Goal: Task Accomplishment & Management: Manage account settings

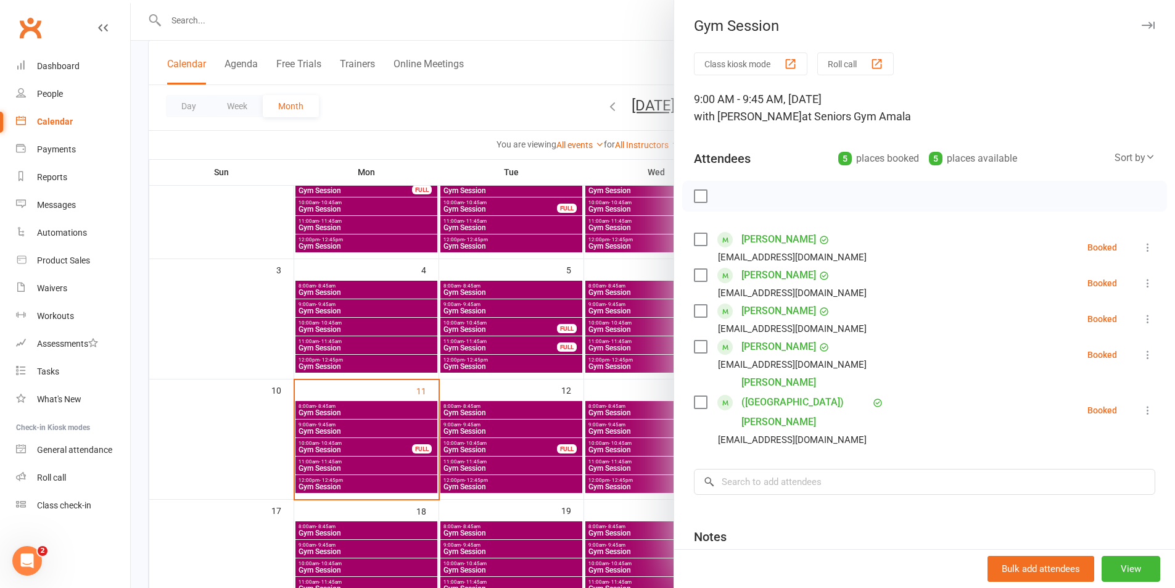
click at [333, 447] on div at bounding box center [653, 294] width 1045 height 588
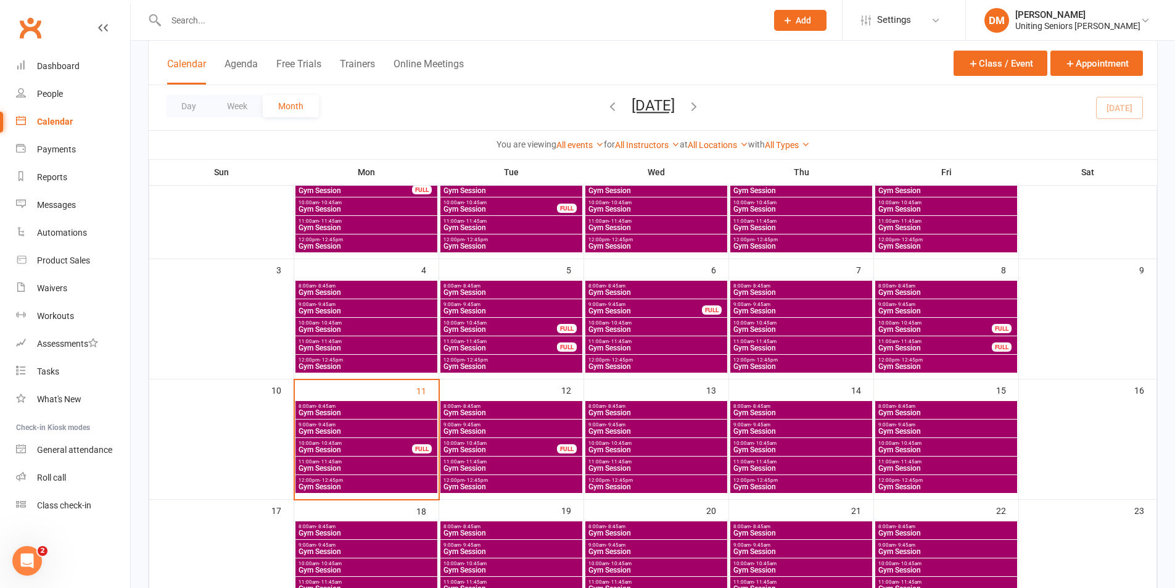
click at [333, 447] on span "Gym Session" at bounding box center [355, 449] width 115 height 7
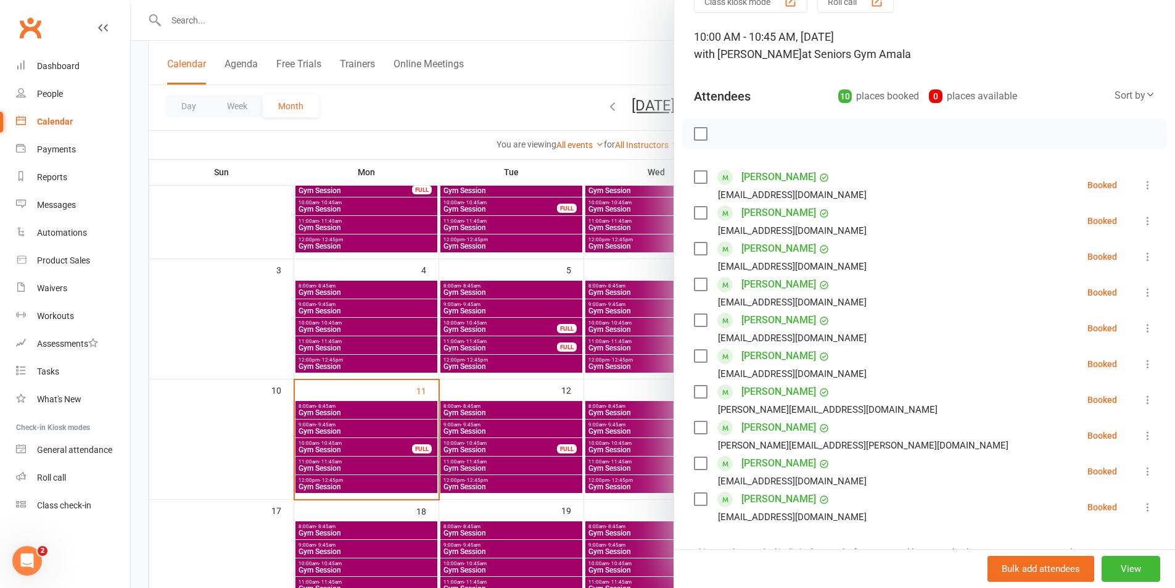
scroll to position [62, 0]
click at [523, 31] on div at bounding box center [653, 294] width 1045 height 588
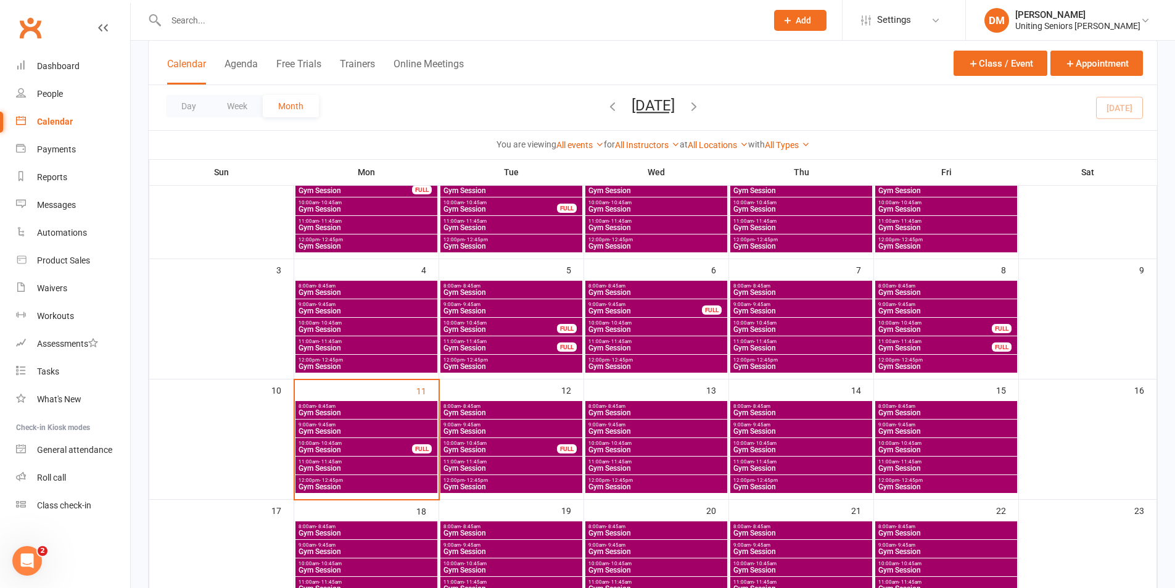
click at [382, 451] on span "Gym Session" at bounding box center [355, 449] width 115 height 7
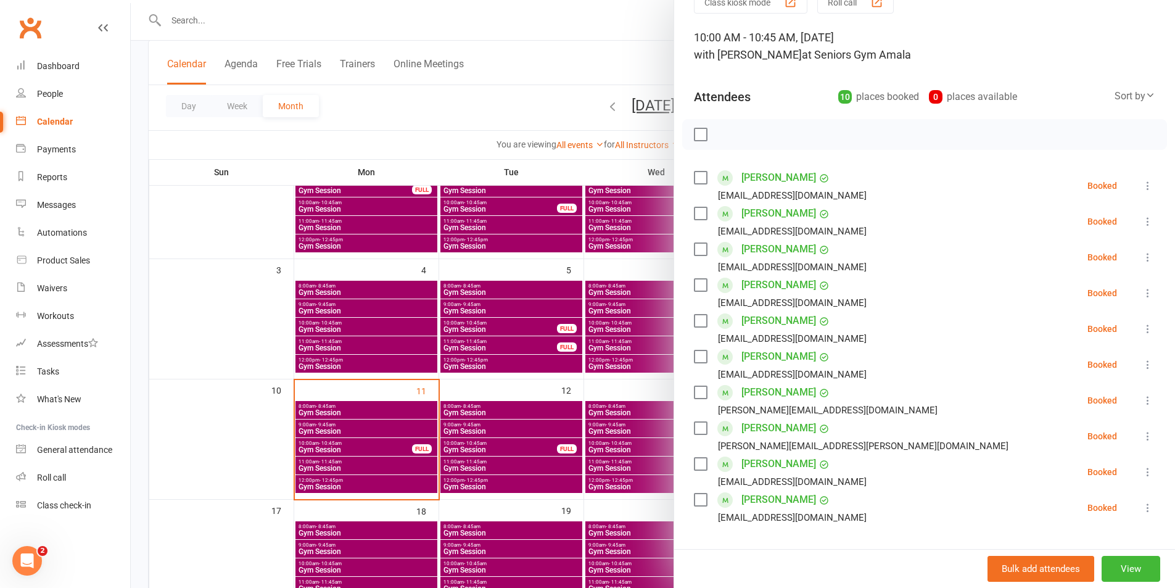
click at [499, 17] on div at bounding box center [653, 294] width 1045 height 588
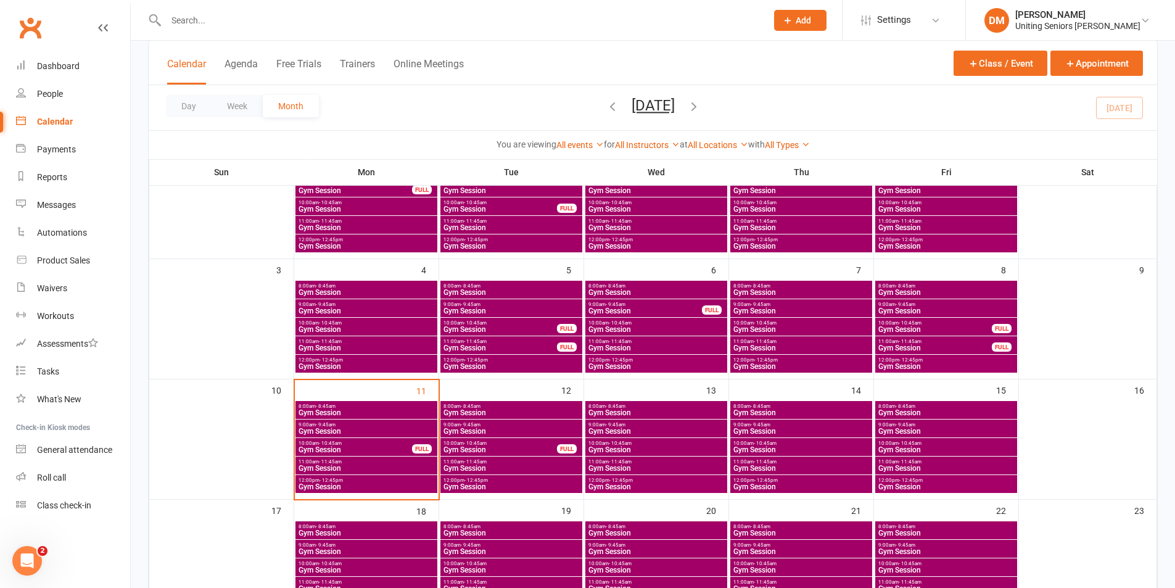
click at [339, 465] on span "Gym Session" at bounding box center [366, 468] width 137 height 7
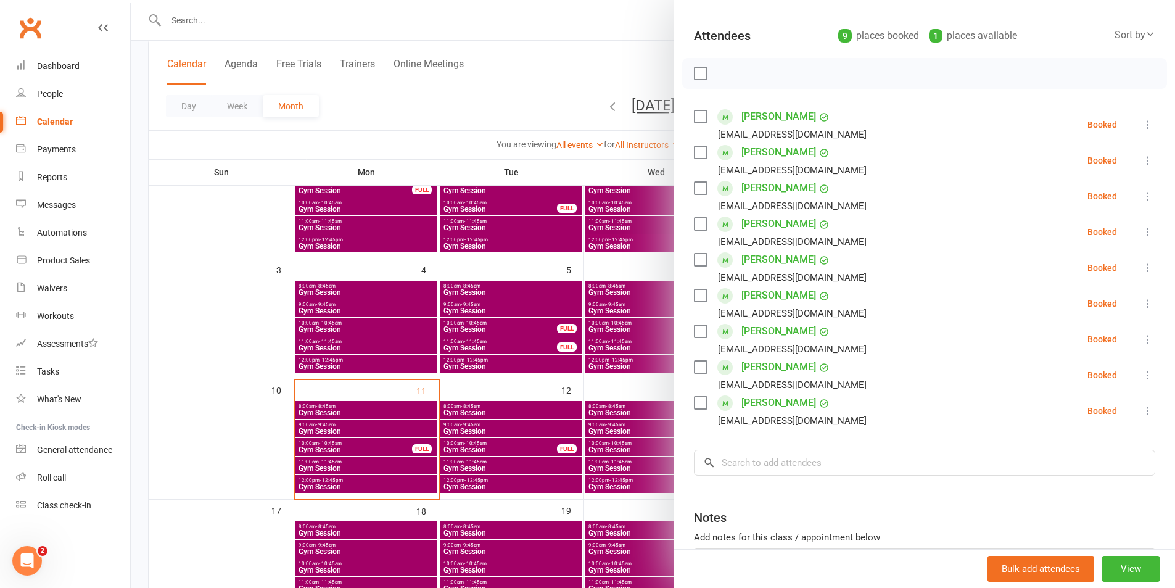
scroll to position [123, 0]
click at [544, 61] on div at bounding box center [653, 294] width 1045 height 588
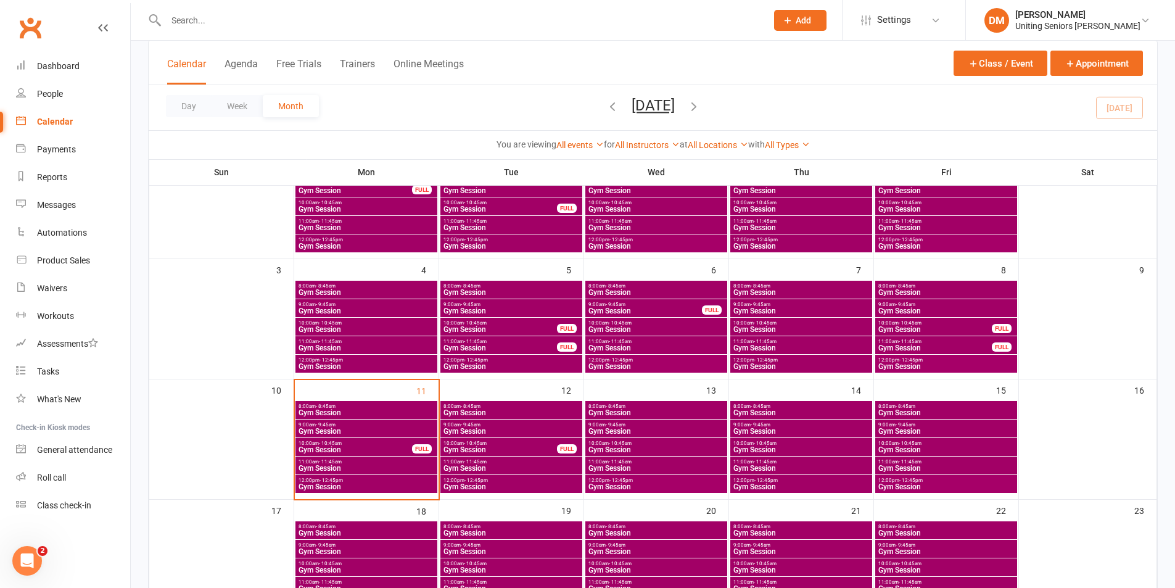
click at [338, 492] on div "12:00pm - 12:45pm Gym Session" at bounding box center [367, 484] width 142 height 18
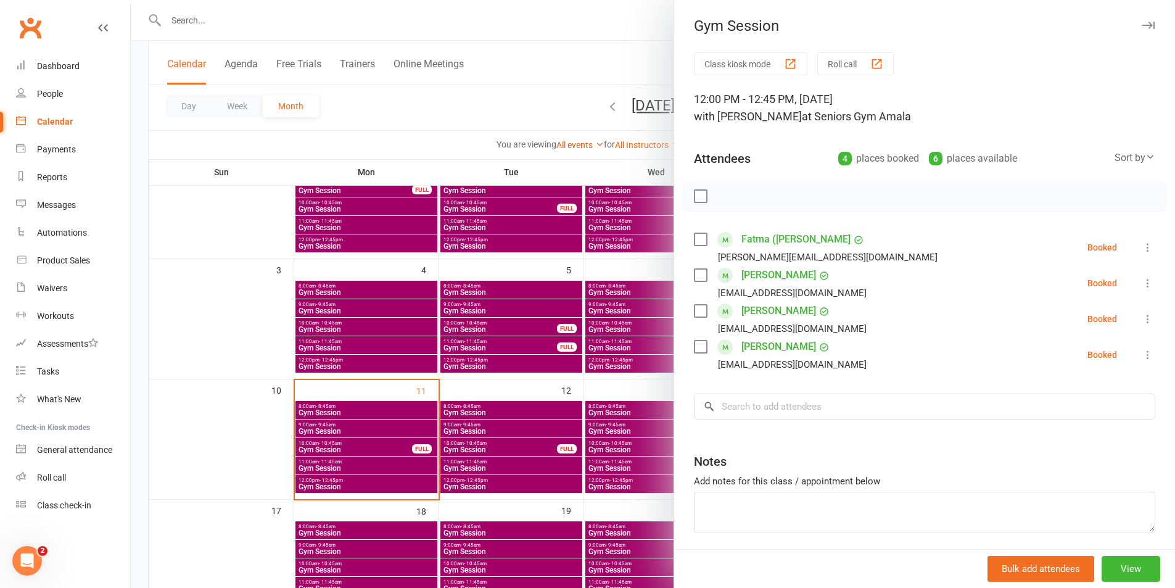
drag, startPoint x: 597, startPoint y: 30, endPoint x: 592, endPoint y: 51, distance: 21.6
click at [599, 44] on div at bounding box center [653, 294] width 1045 height 588
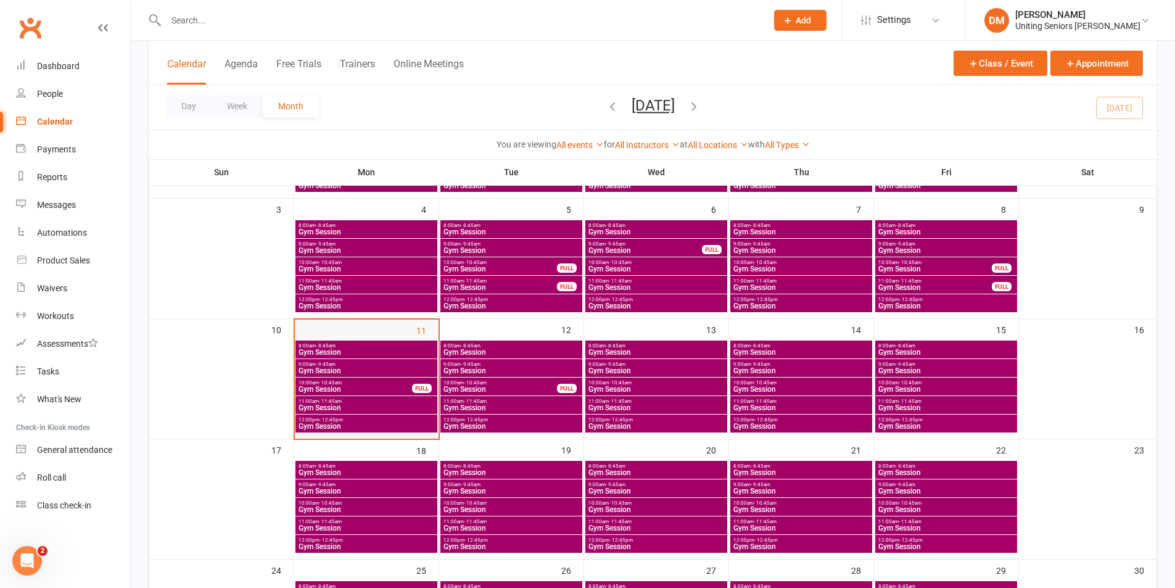
scroll to position [185, 0]
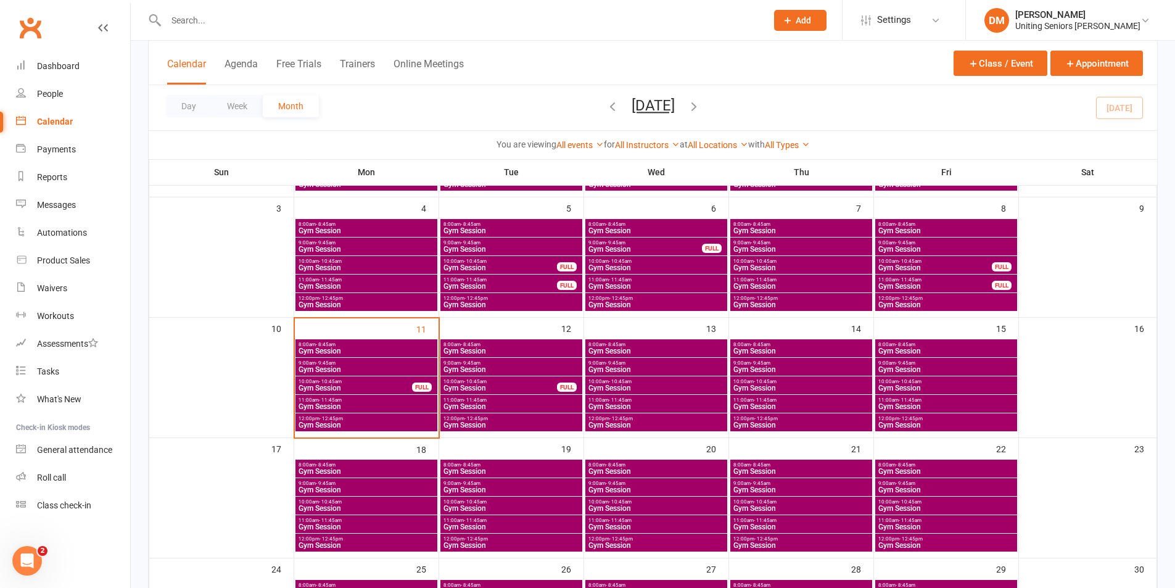
click at [326, 419] on span "- 12:45pm" at bounding box center [331, 419] width 23 height 6
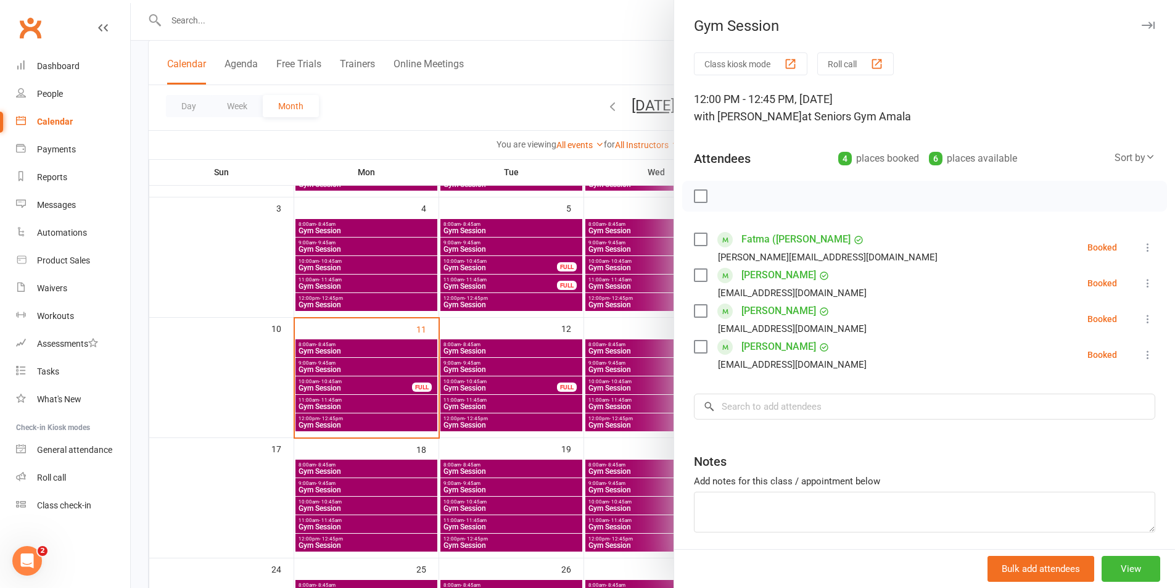
click at [548, 11] on div at bounding box center [653, 294] width 1045 height 588
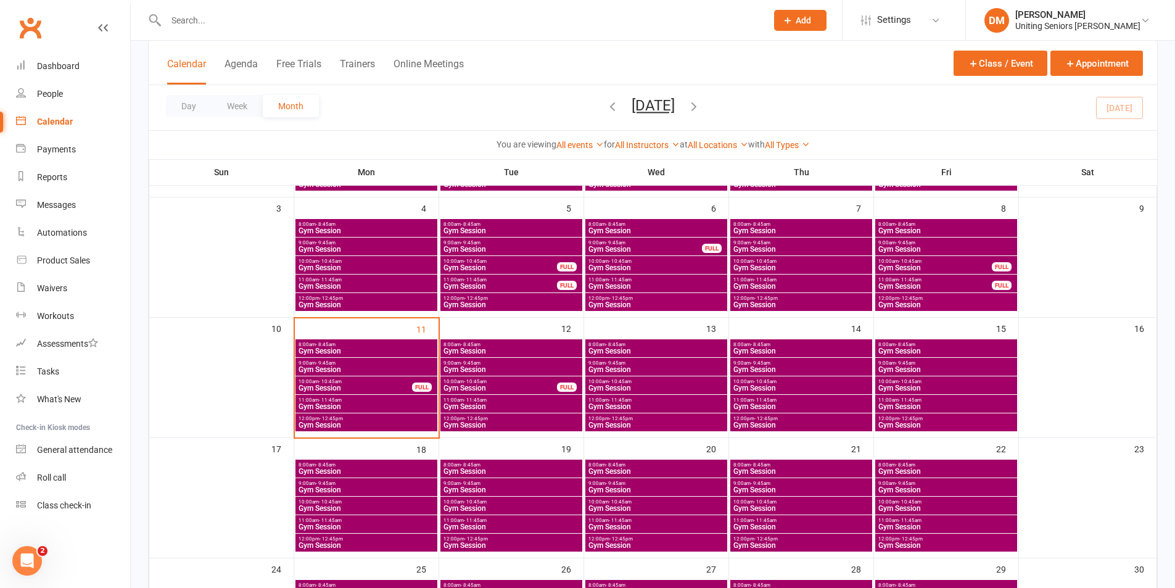
click at [489, 384] on span "Gym Session" at bounding box center [500, 387] width 115 height 7
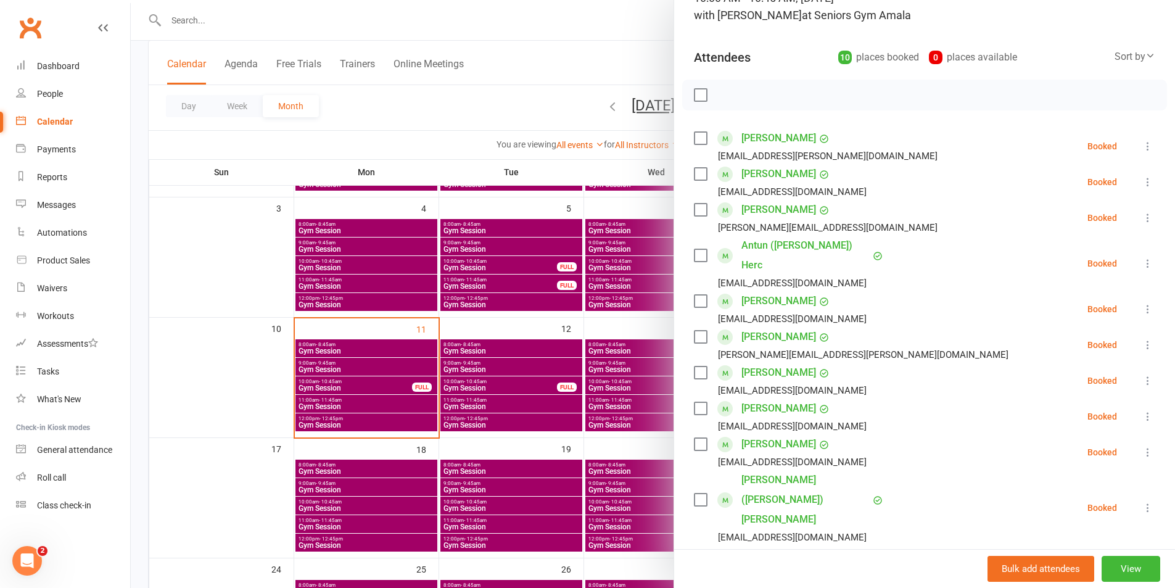
scroll to position [123, 0]
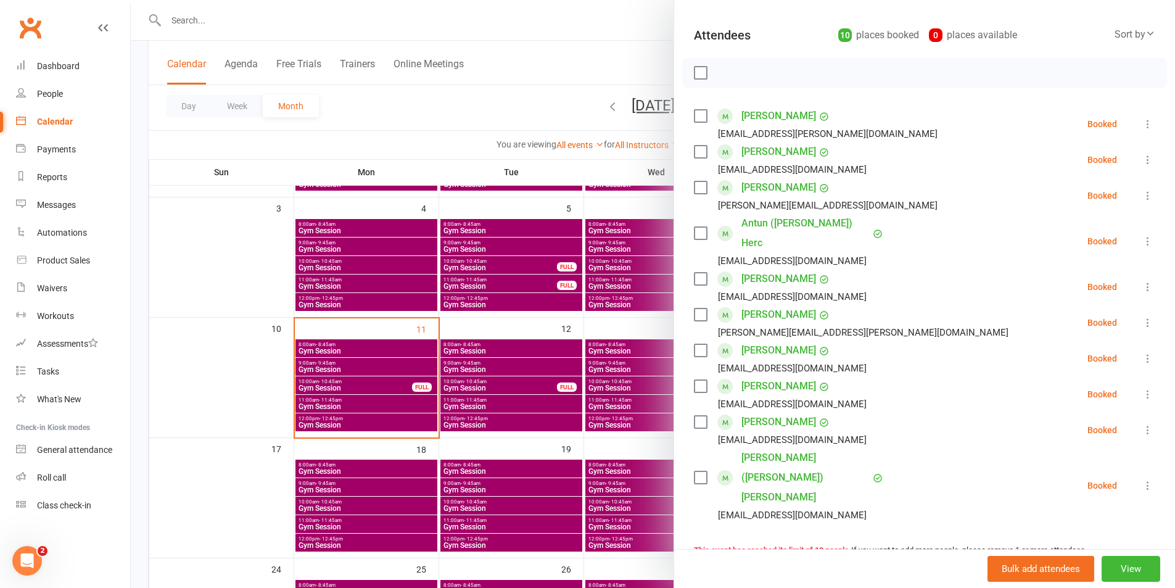
click at [520, 22] on div at bounding box center [653, 294] width 1045 height 588
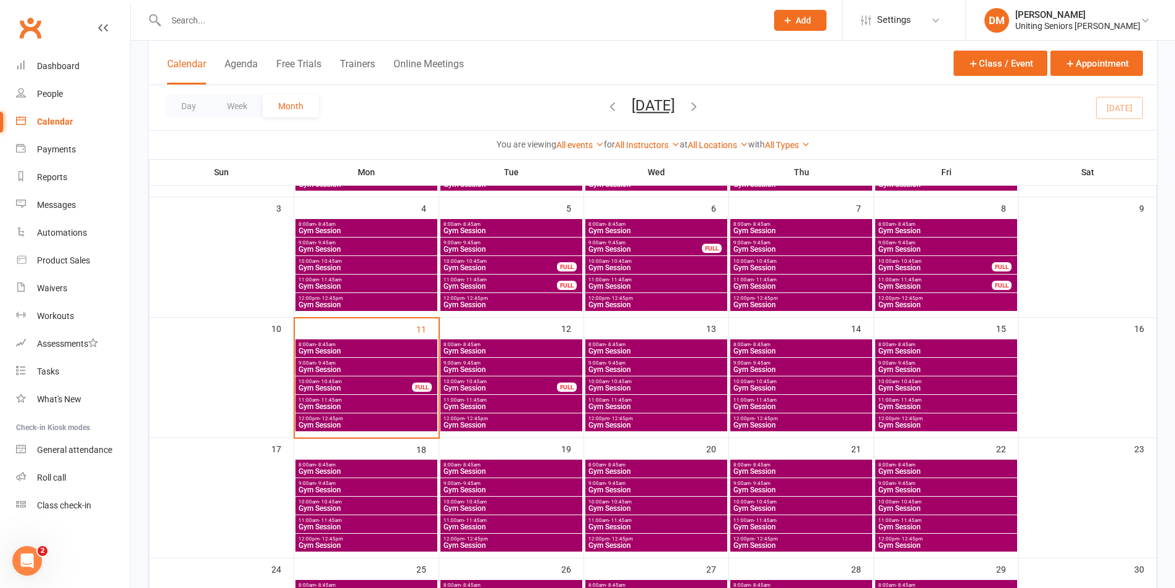
click at [341, 352] on span "Gym Session" at bounding box center [366, 350] width 137 height 7
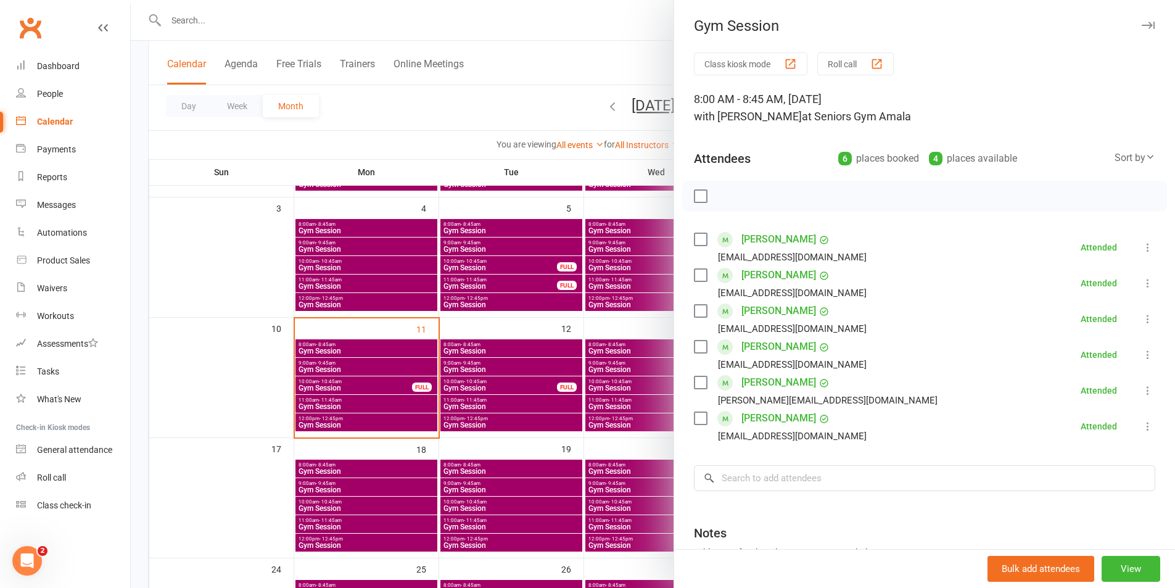
click at [558, 25] on div at bounding box center [653, 294] width 1045 height 588
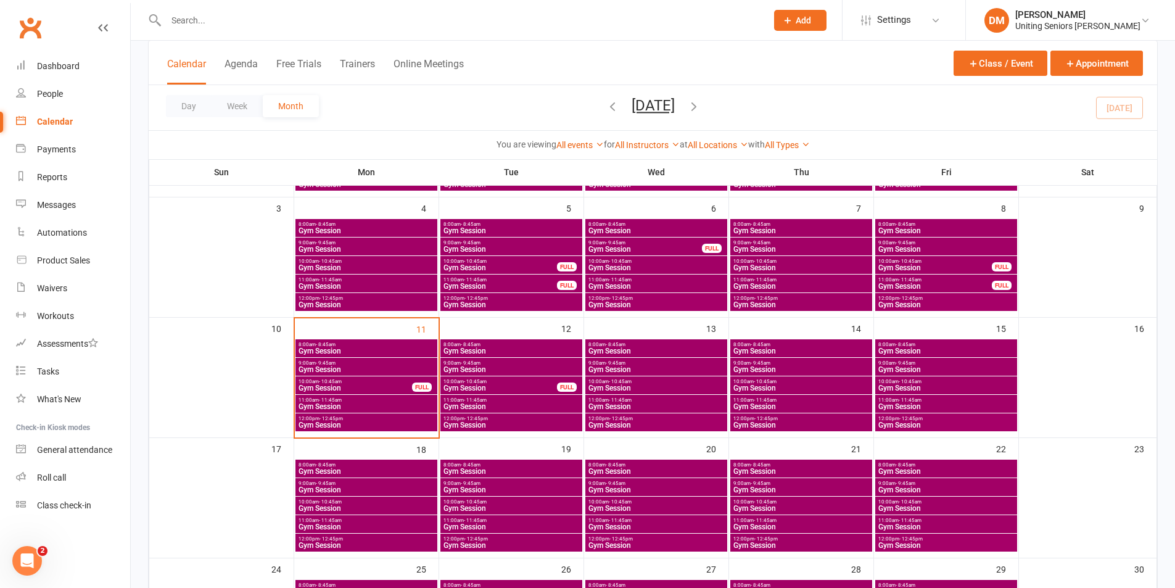
click at [328, 371] on span "Gym Session" at bounding box center [366, 369] width 137 height 7
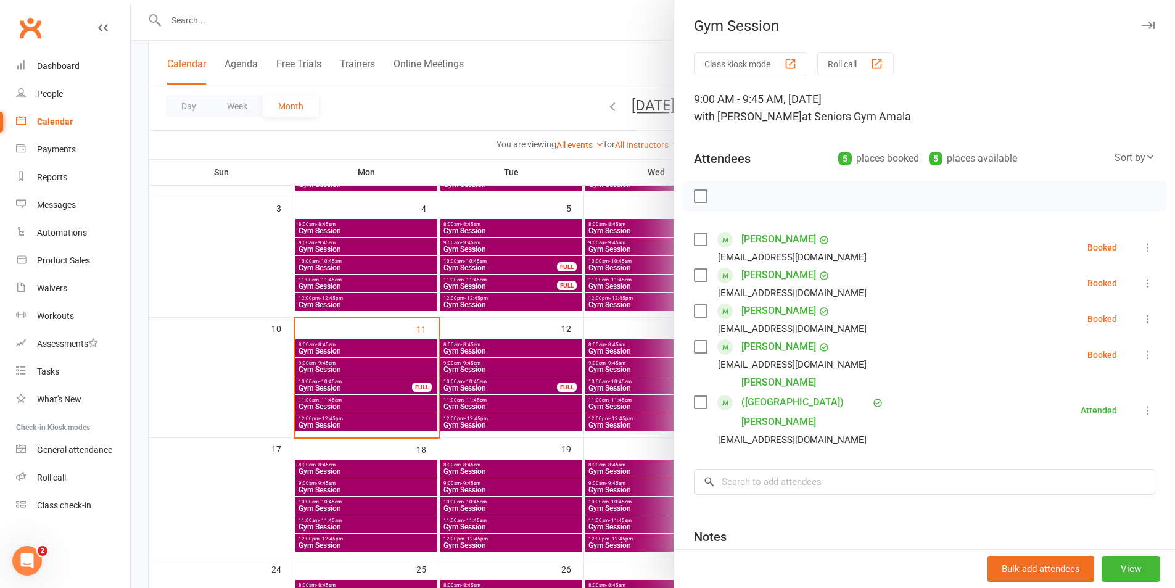
click at [1142, 280] on icon at bounding box center [1148, 283] width 12 height 12
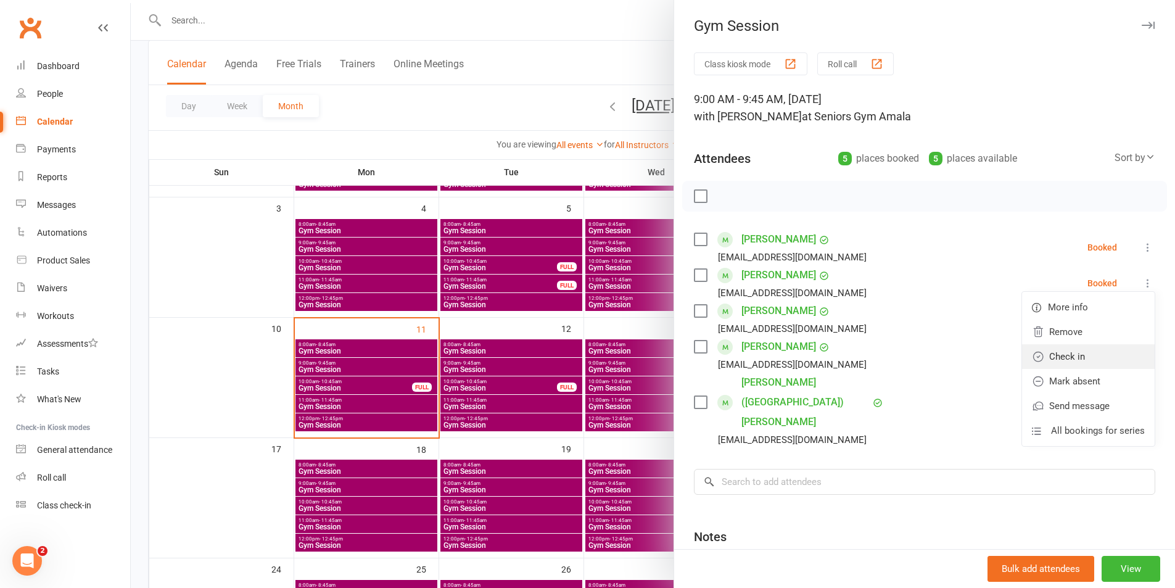
click at [1076, 352] on link "Check in" at bounding box center [1088, 356] width 133 height 25
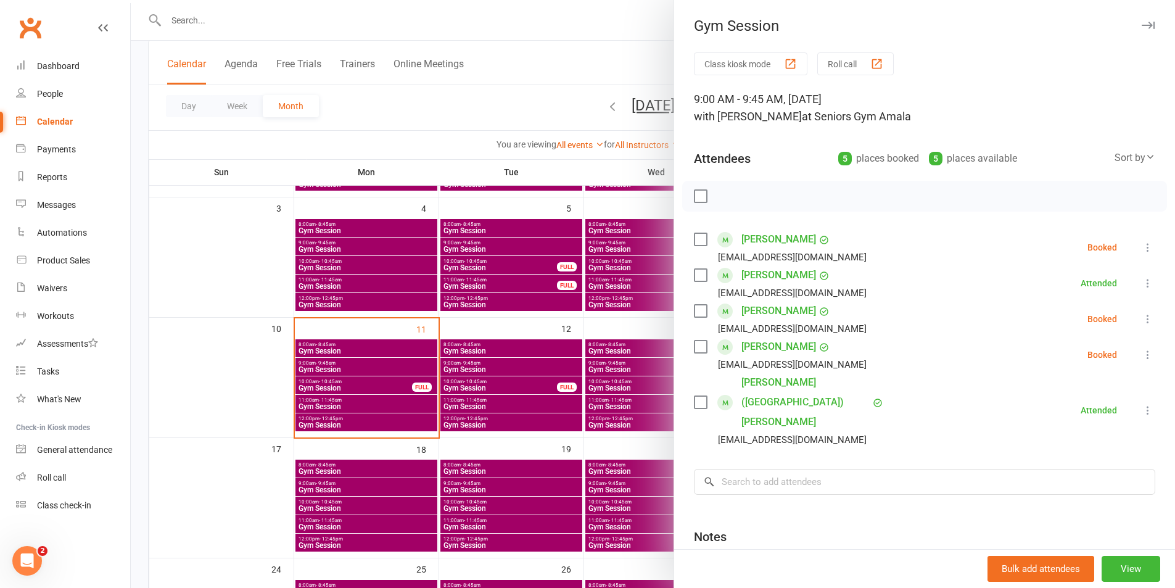
click at [1142, 251] on icon at bounding box center [1148, 247] width 12 height 12
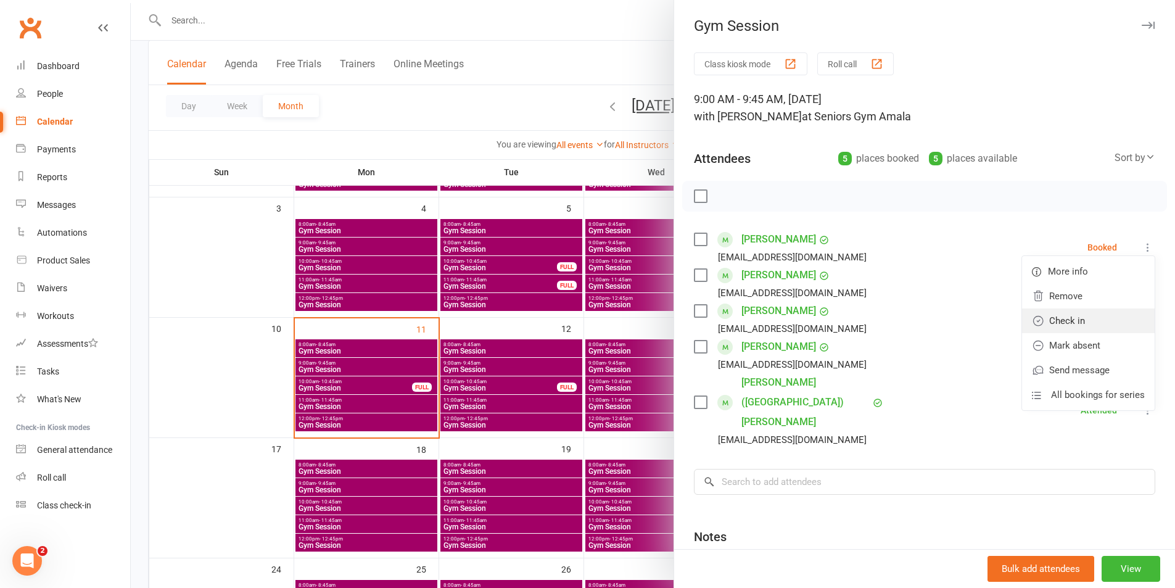
click at [1054, 320] on link "Check in" at bounding box center [1088, 321] width 133 height 25
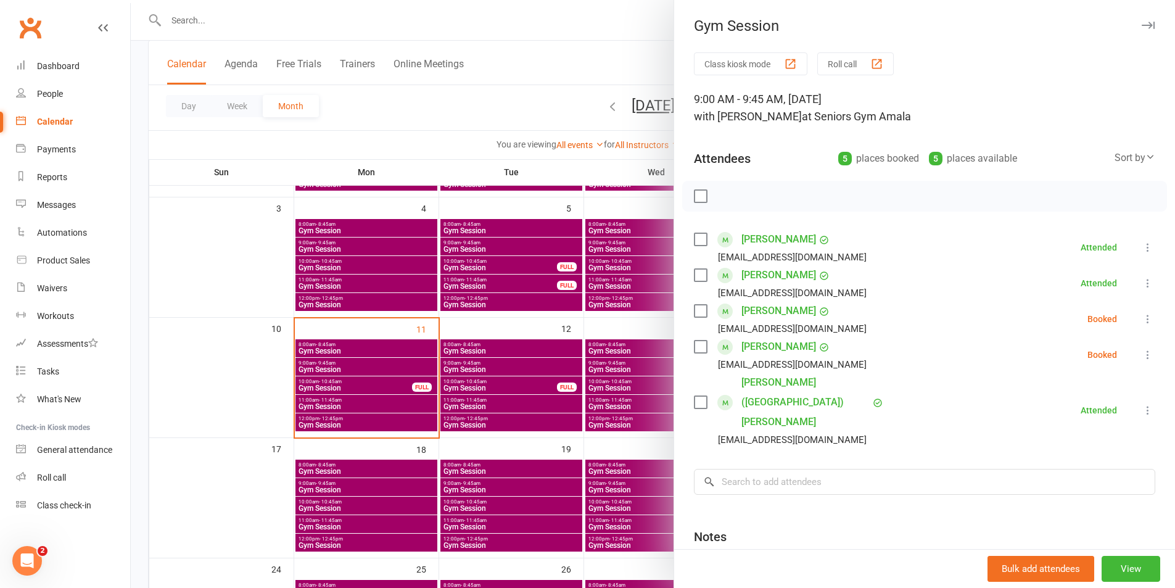
click at [1142, 314] on icon at bounding box center [1148, 319] width 12 height 12
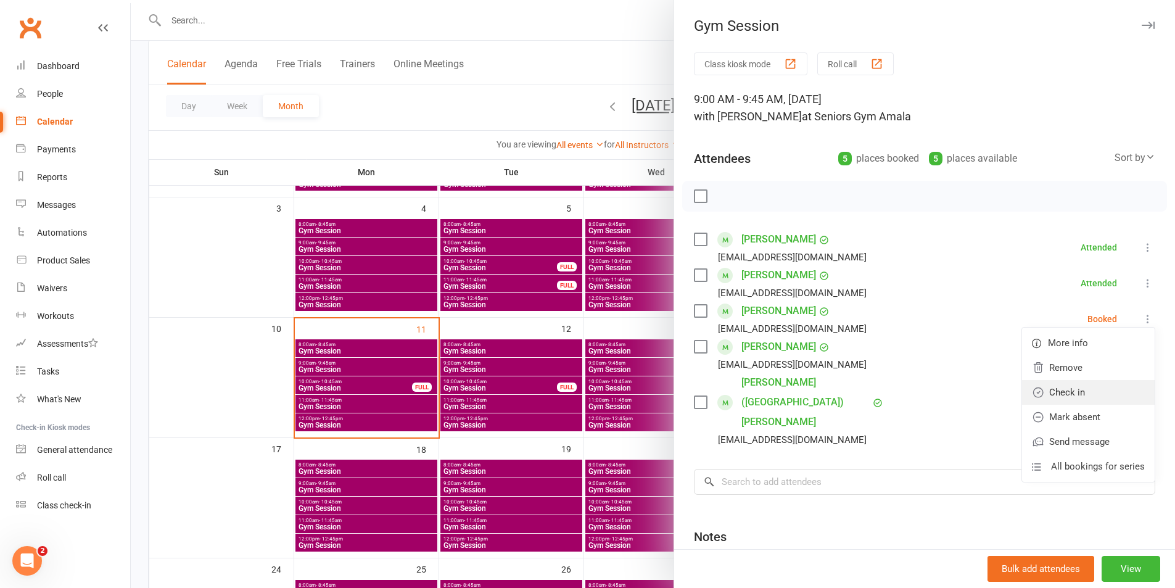
click at [1032, 391] on icon at bounding box center [1038, 392] width 12 height 12
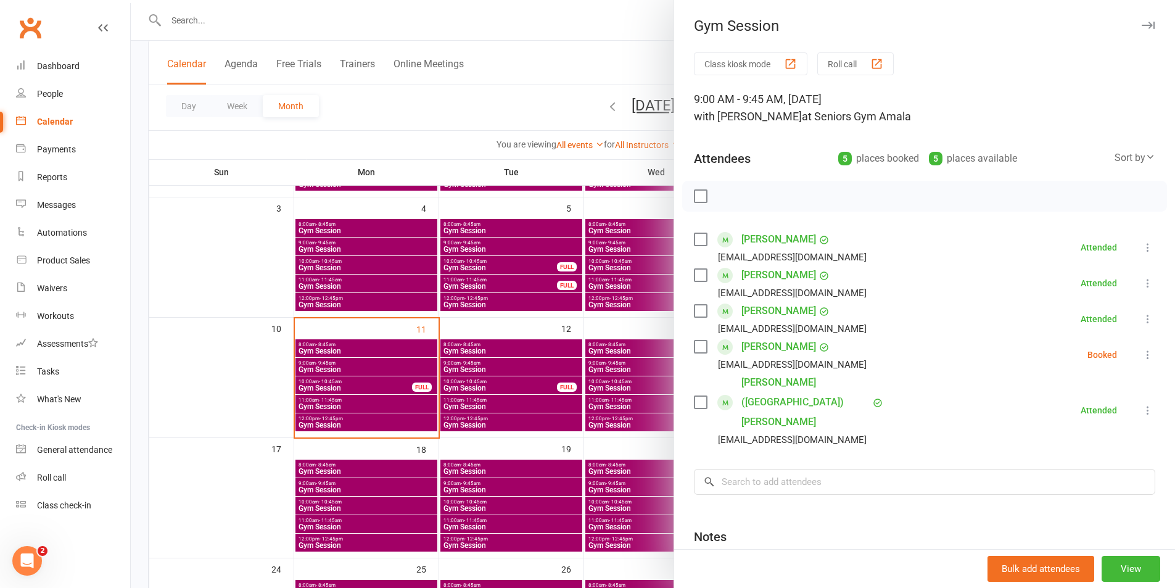
click at [1142, 355] on icon at bounding box center [1148, 355] width 12 height 12
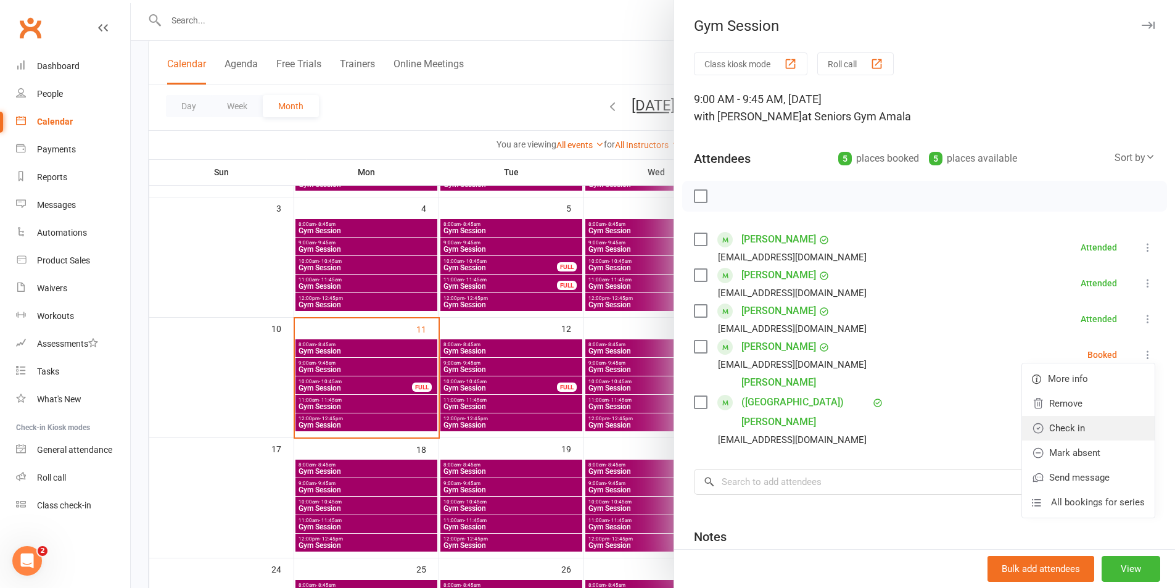
click at [1067, 422] on link "Check in" at bounding box center [1088, 428] width 133 height 25
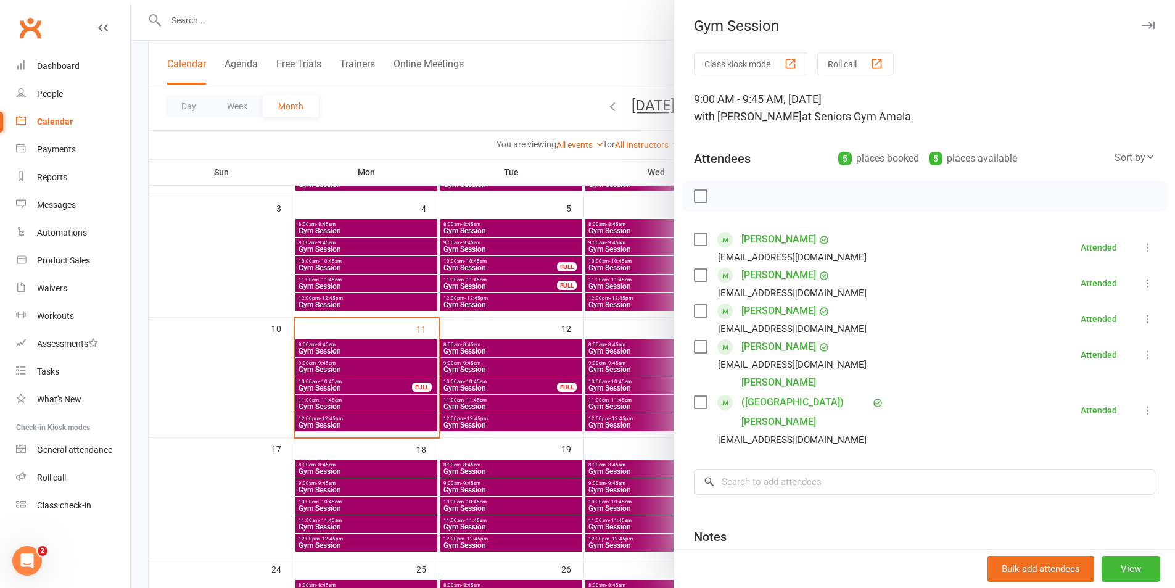
click at [549, 21] on div at bounding box center [653, 294] width 1045 height 588
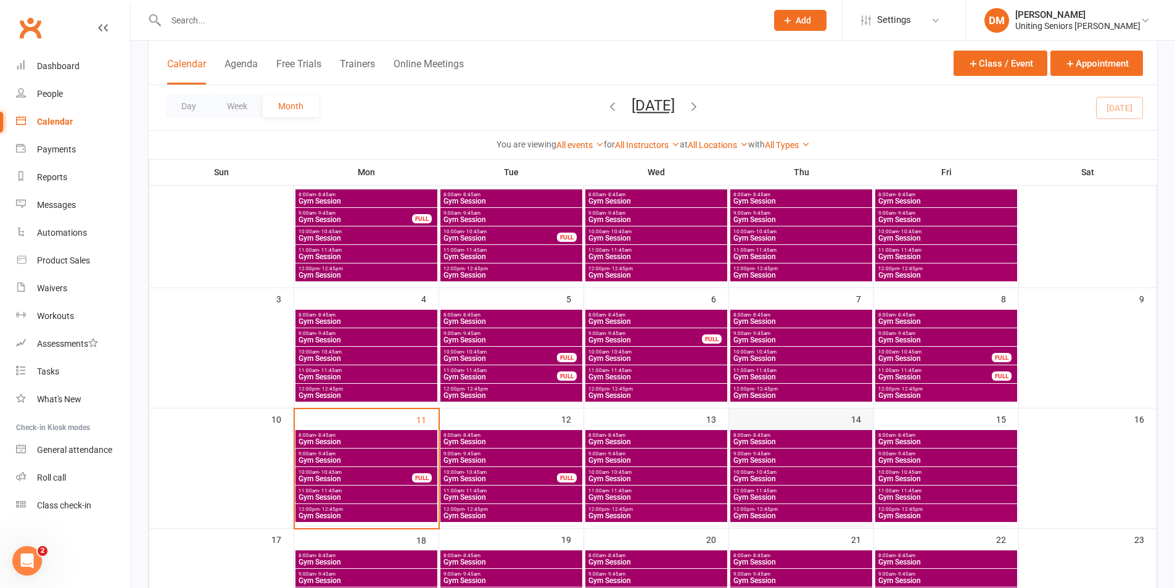
scroll to position [62, 0]
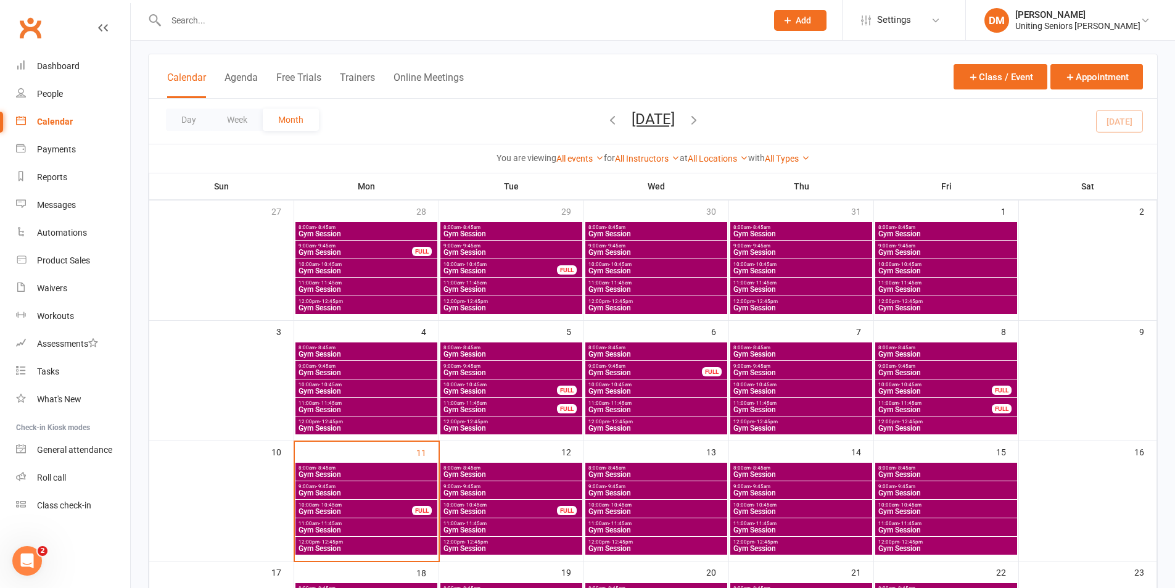
click at [339, 510] on span "Gym Session" at bounding box center [355, 511] width 115 height 7
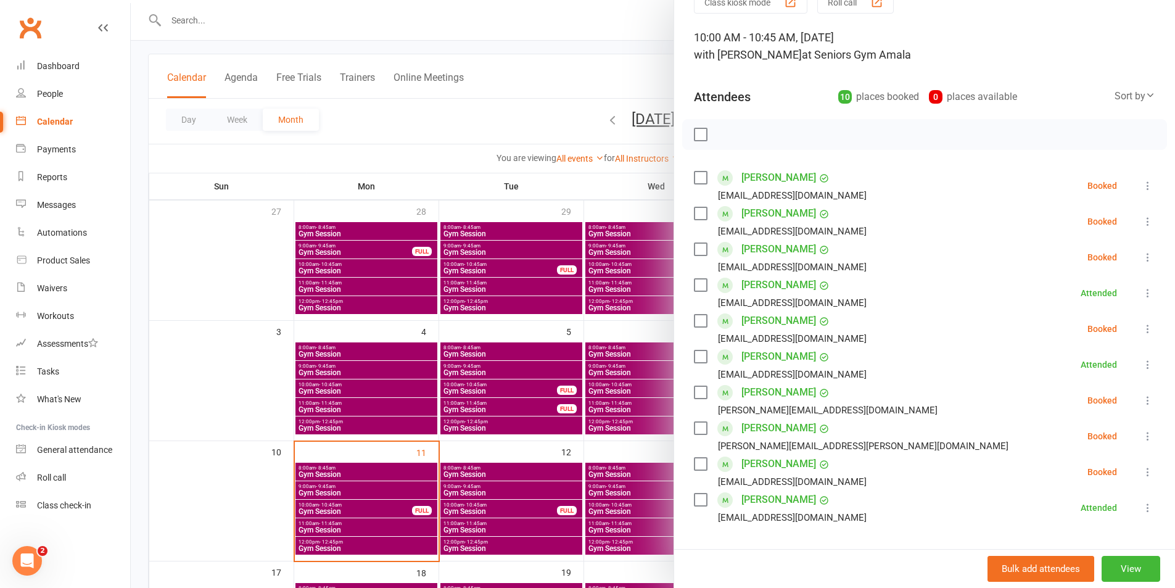
click at [1142, 189] on icon at bounding box center [1148, 186] width 12 height 12
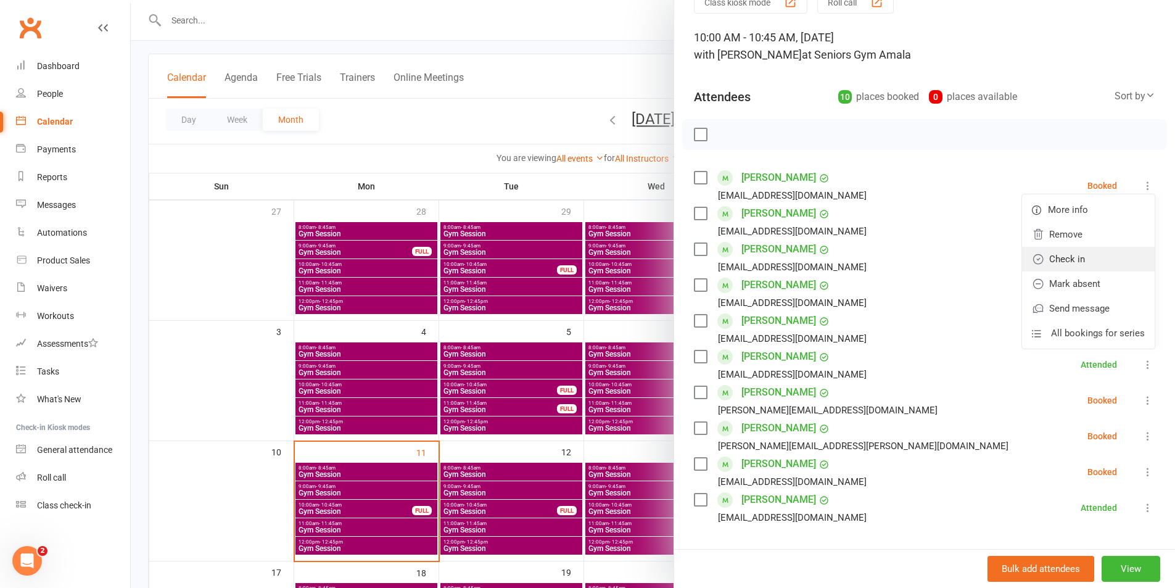
click at [1035, 257] on link "Check in" at bounding box center [1088, 259] width 133 height 25
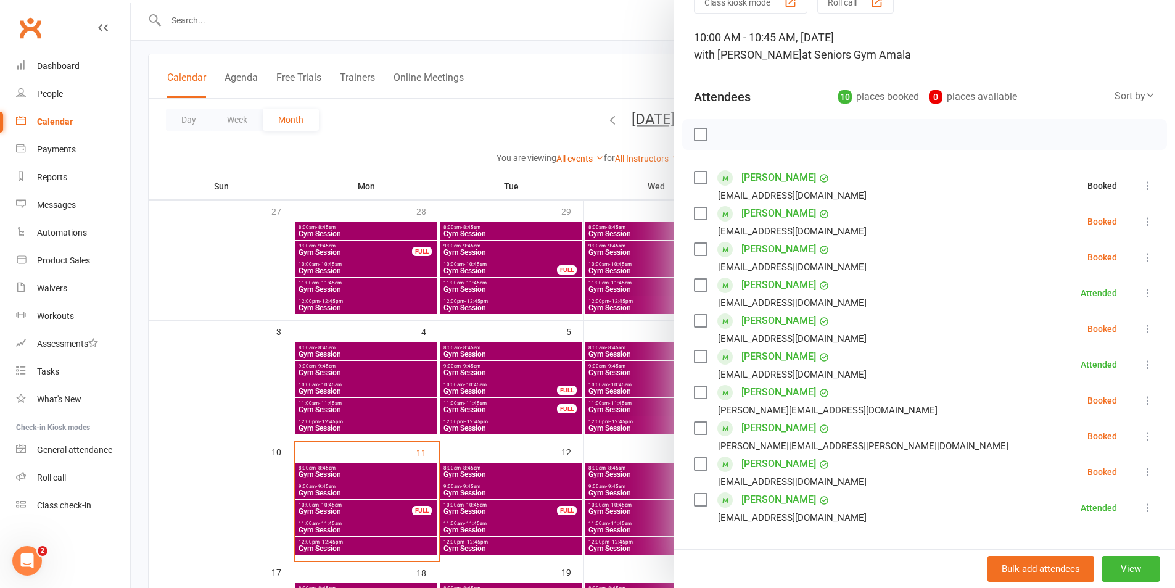
click at [1142, 225] on icon at bounding box center [1148, 221] width 12 height 12
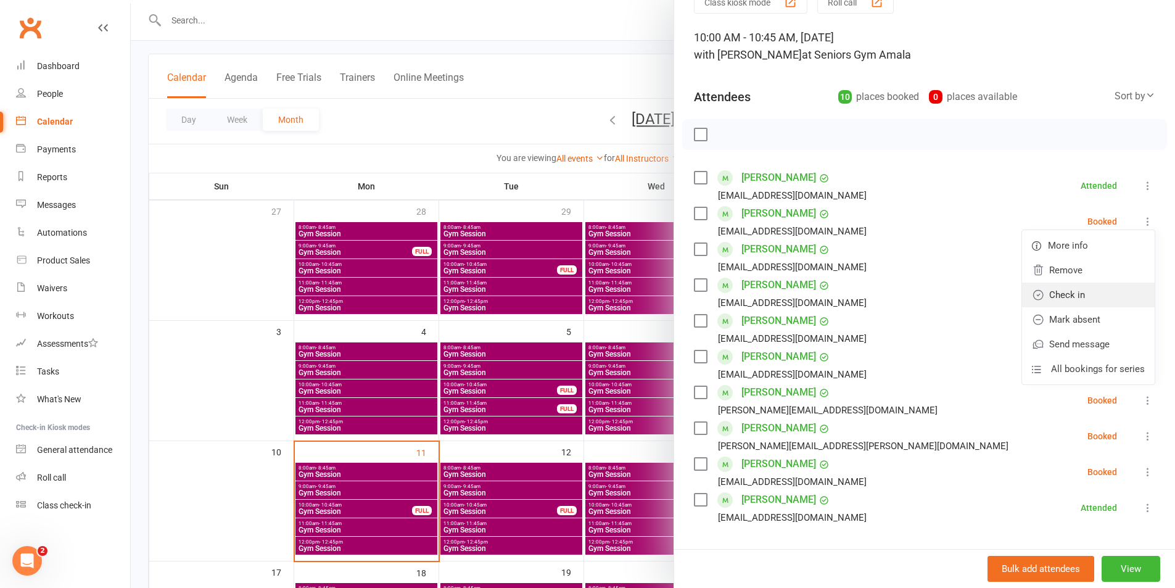
click at [1042, 293] on link "Check in" at bounding box center [1088, 295] width 133 height 25
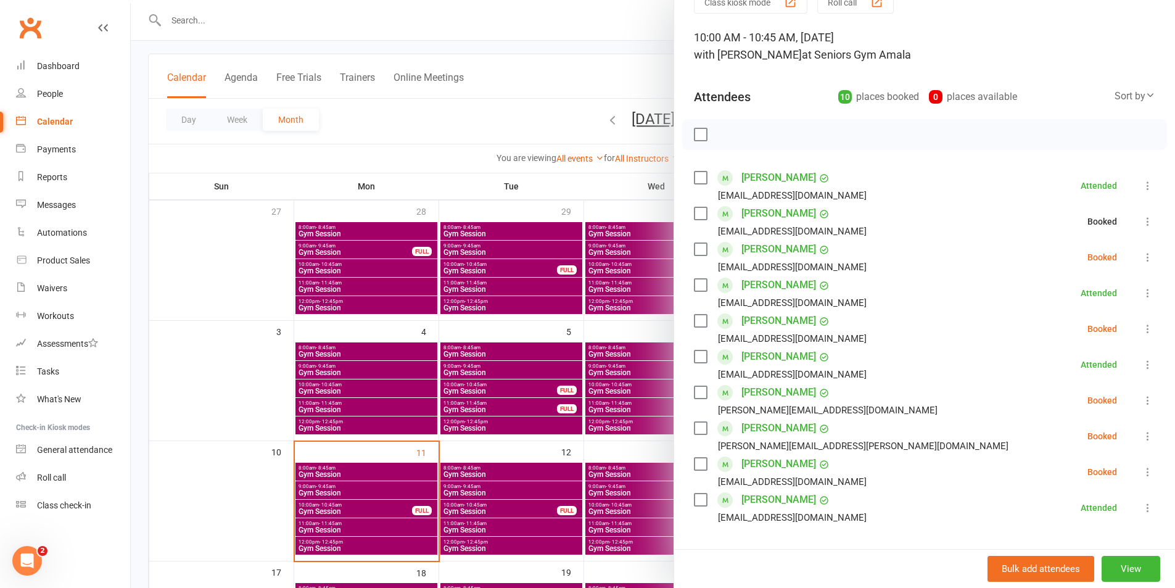
click at [1142, 257] on icon at bounding box center [1148, 257] width 12 height 12
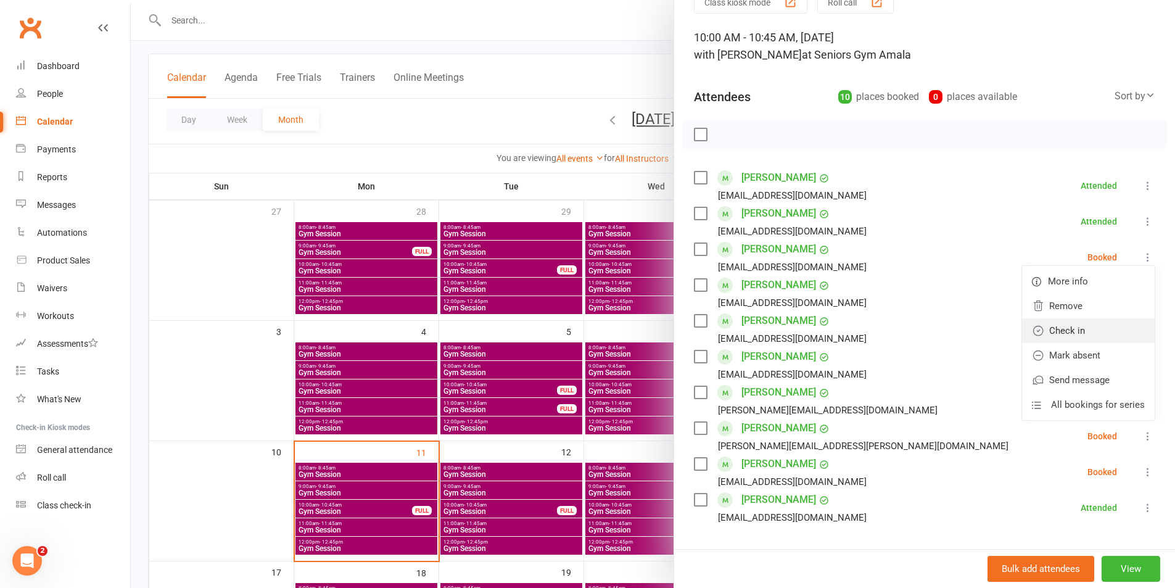
click at [1057, 333] on link "Check in" at bounding box center [1088, 330] width 133 height 25
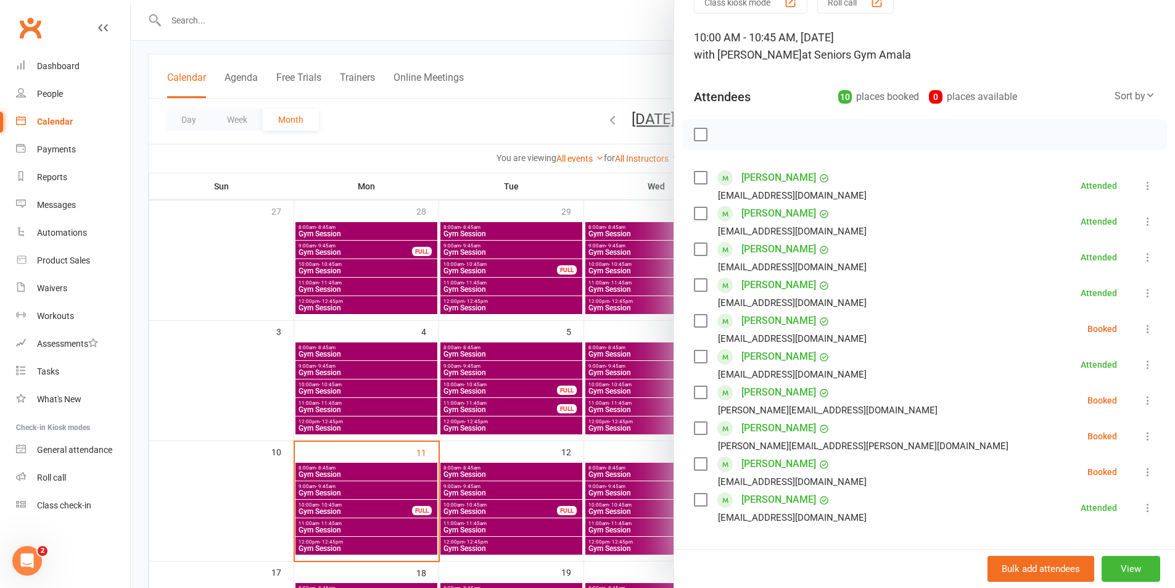
click at [1142, 326] on icon at bounding box center [1148, 329] width 12 height 12
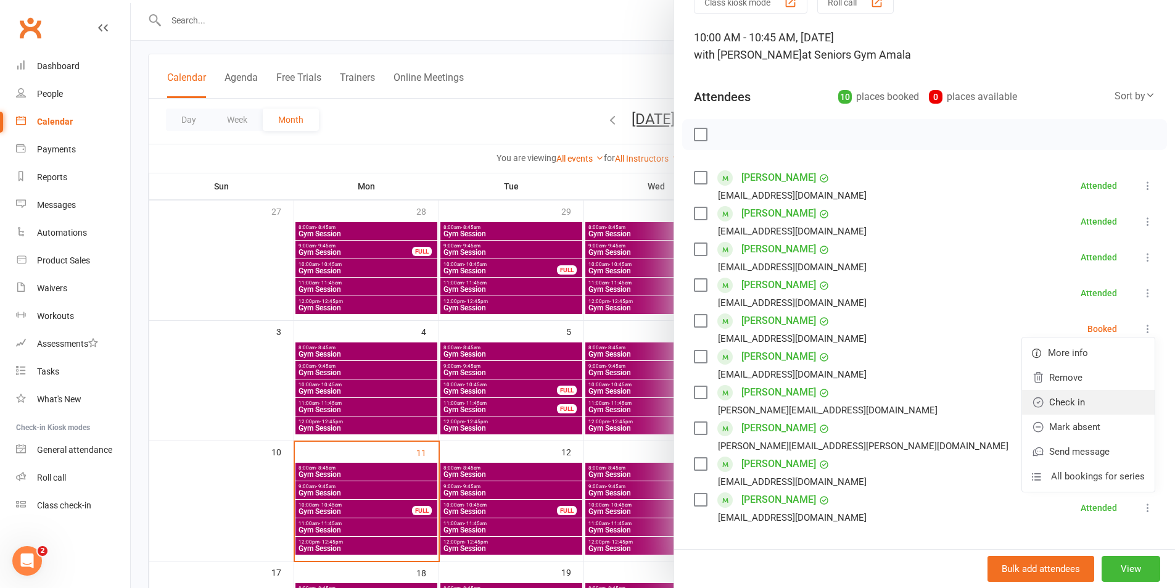
click at [1062, 395] on link "Check in" at bounding box center [1088, 402] width 133 height 25
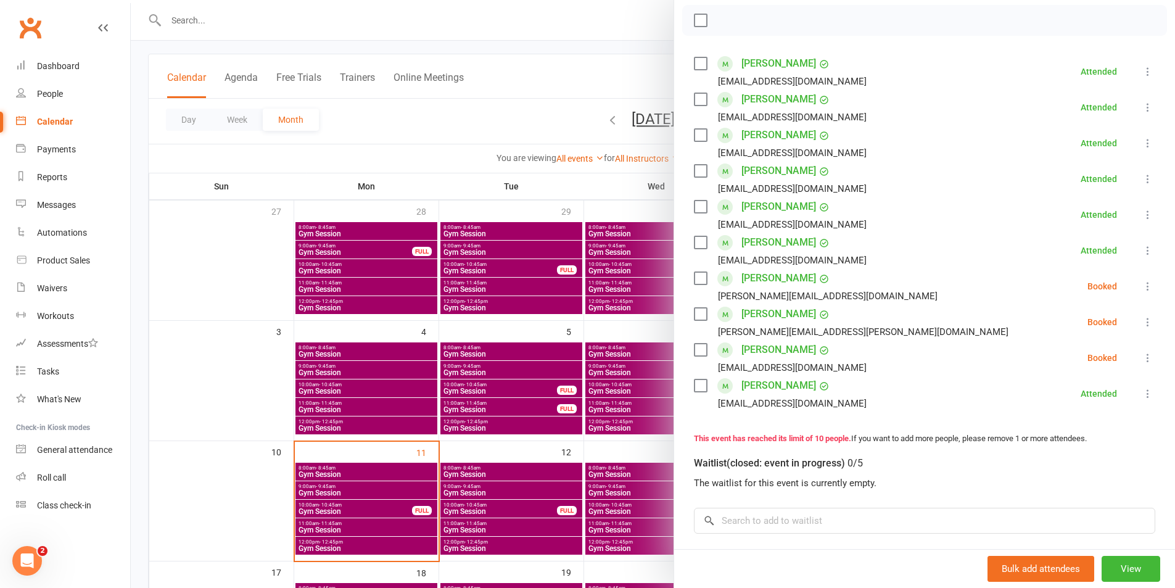
scroll to position [185, 0]
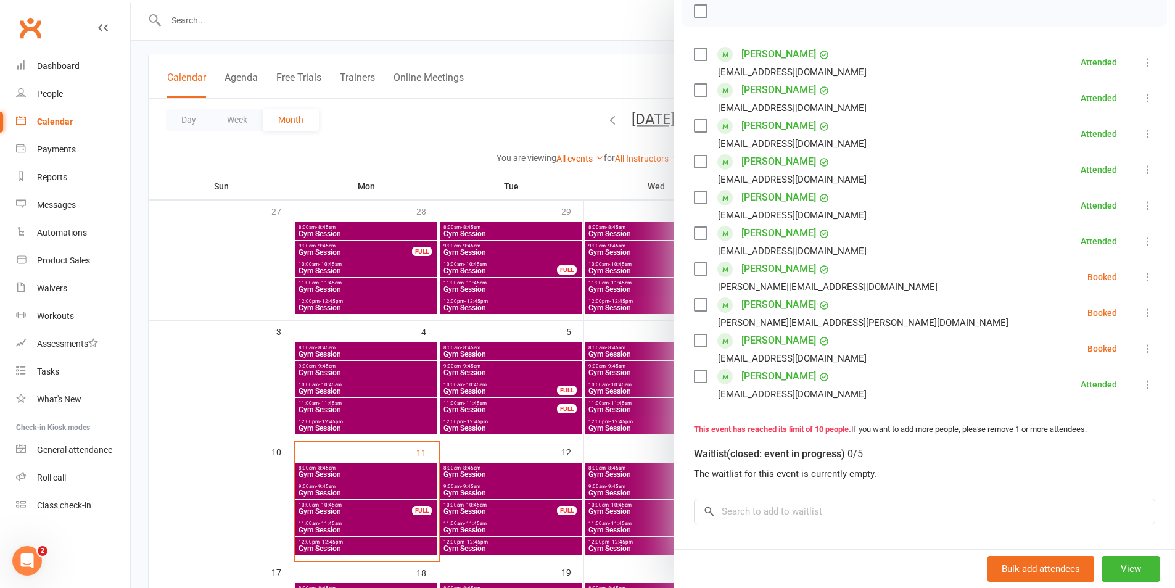
click at [1142, 281] on icon at bounding box center [1148, 277] width 12 height 12
click at [1075, 356] on link "Check in" at bounding box center [1088, 350] width 133 height 25
click at [1142, 312] on icon at bounding box center [1148, 313] width 12 height 12
click at [1044, 387] on link "Check in" at bounding box center [1088, 386] width 133 height 25
click at [1142, 348] on icon at bounding box center [1148, 348] width 12 height 12
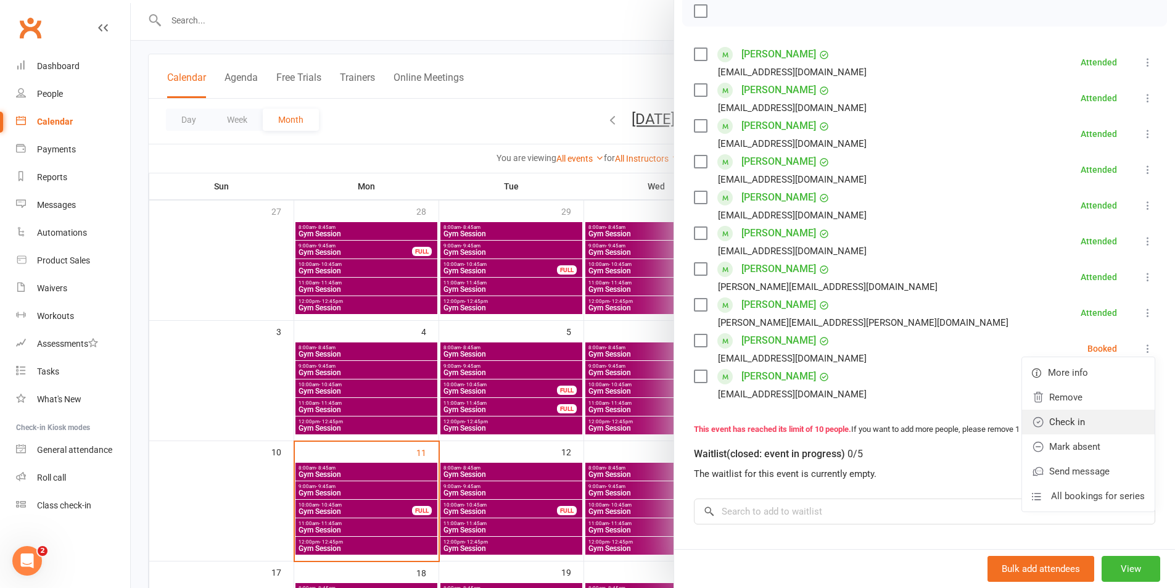
click at [1046, 426] on link "Check in" at bounding box center [1088, 422] width 133 height 25
